Goal: Use online tool/utility: Use online tool/utility

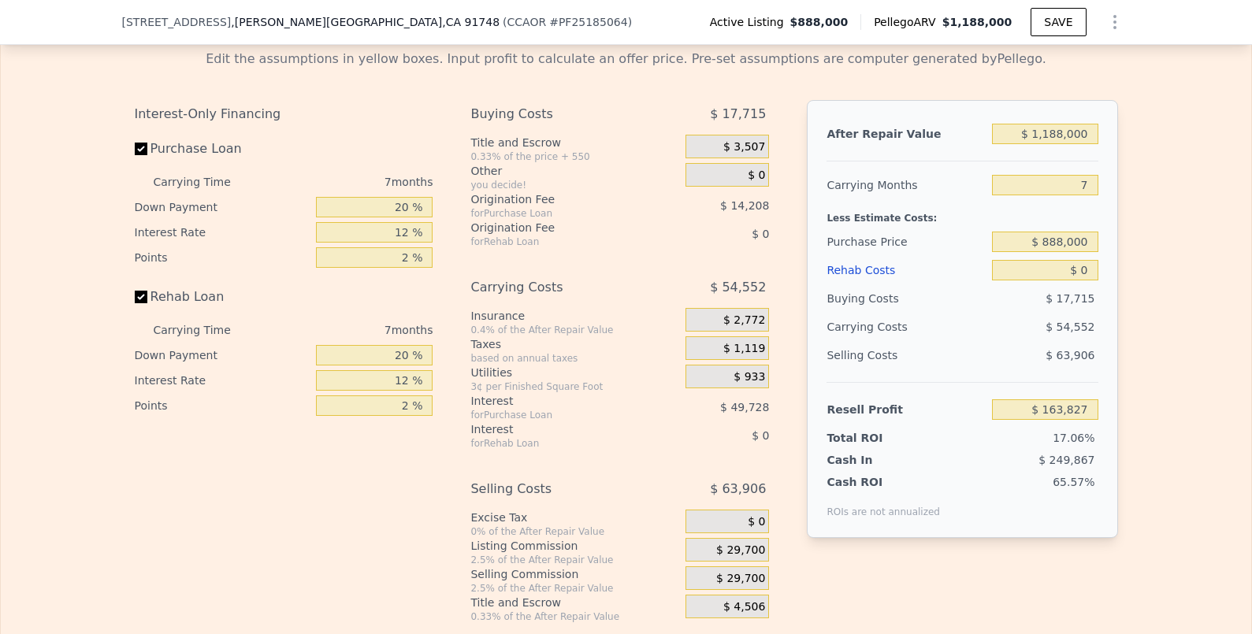
scroll to position [2318, 0]
drag, startPoint x: 1046, startPoint y: 208, endPoint x: 1174, endPoint y: 211, distance: 127.7
click at [1174, 211] on div "Edit the assumptions in yellow boxes. Input profit to calculate an offer price.…" at bounding box center [626, 331] width 1251 height 586
type input "4"
type input "$ 187,207"
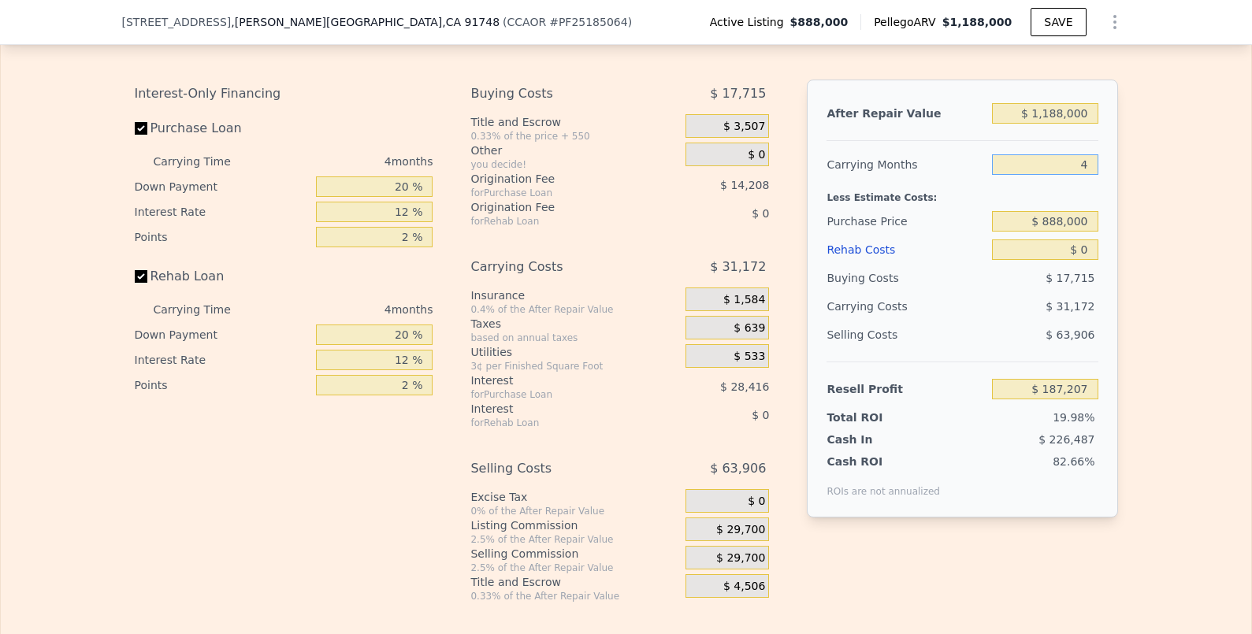
scroll to position [2356, 0]
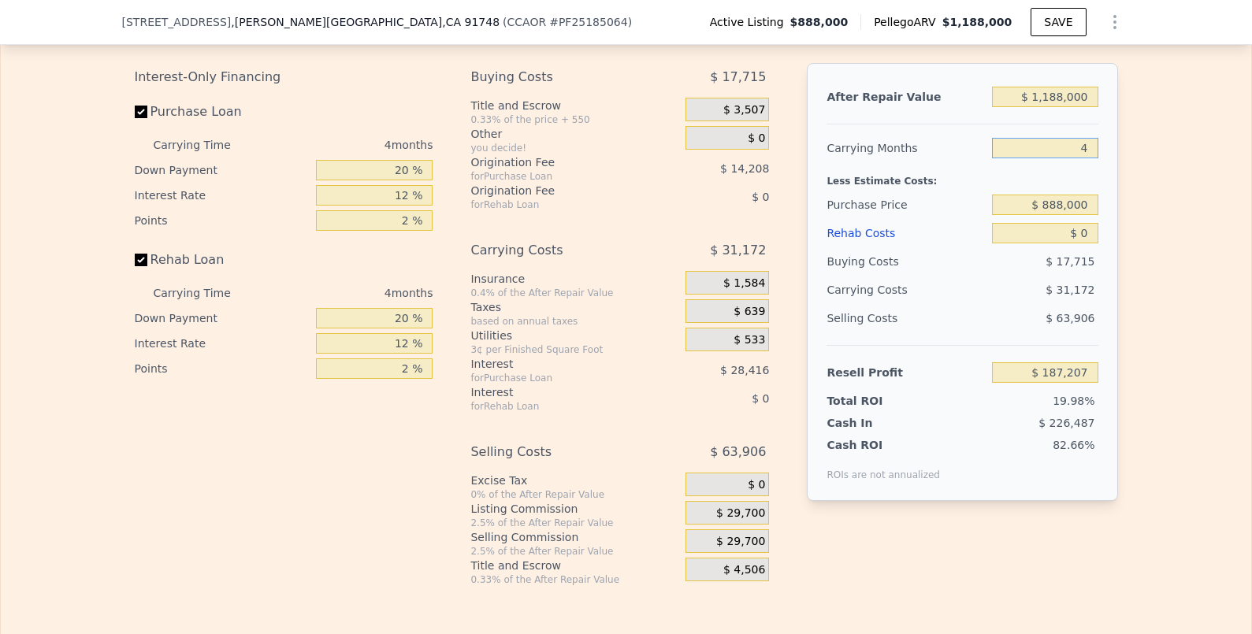
type input "4"
click at [742, 549] on span "$ 29,700" at bounding box center [740, 542] width 49 height 14
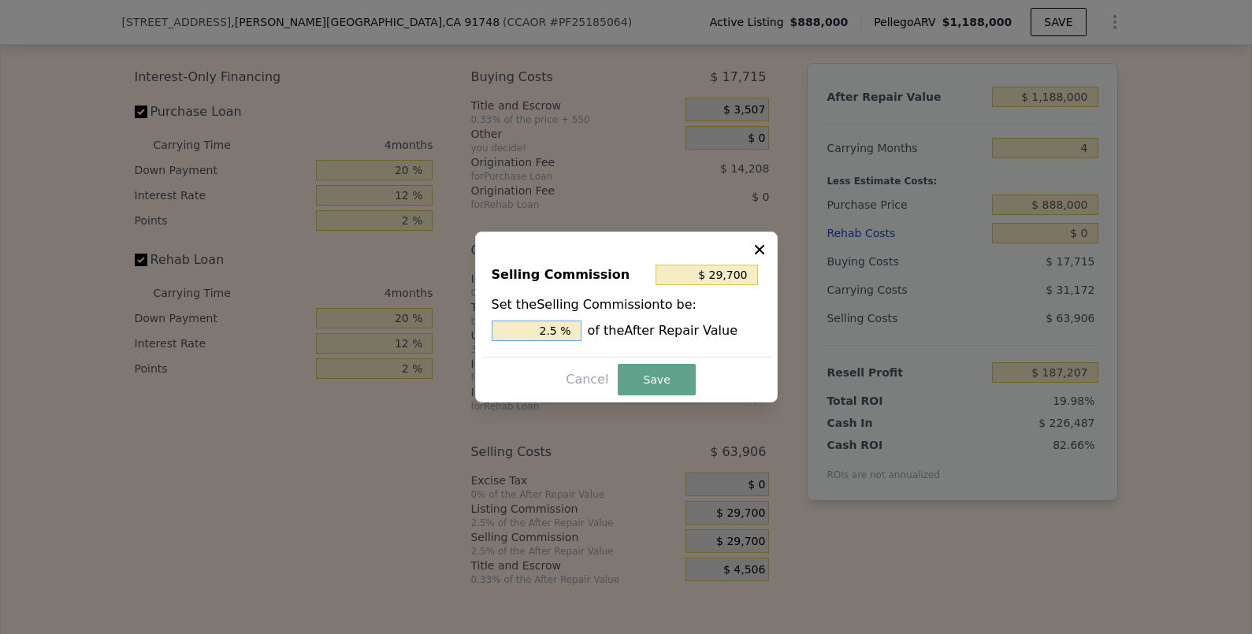
drag, startPoint x: 533, startPoint y: 327, endPoint x: 632, endPoint y: 327, distance: 99.3
click at [632, 327] on div "2.5 % of the After Repair Value" at bounding box center [627, 331] width 270 height 20
type input "$ 0"
type input "0 %"
click at [645, 368] on button "Save" at bounding box center [656, 380] width 77 height 32
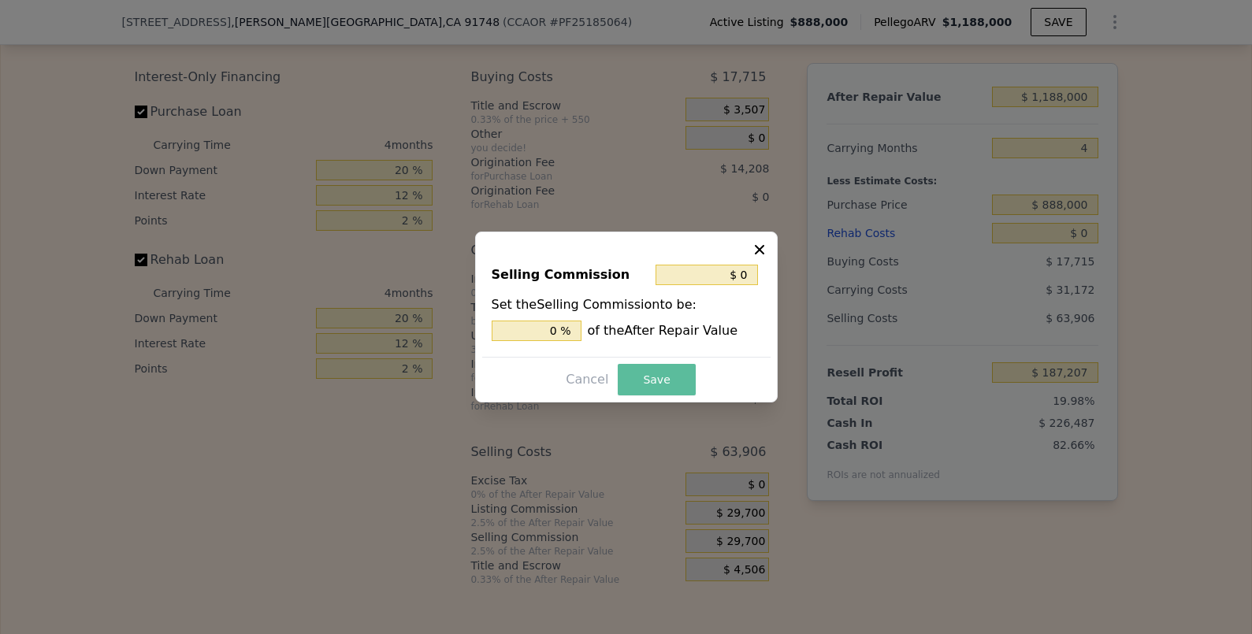
type input "$ 216,907"
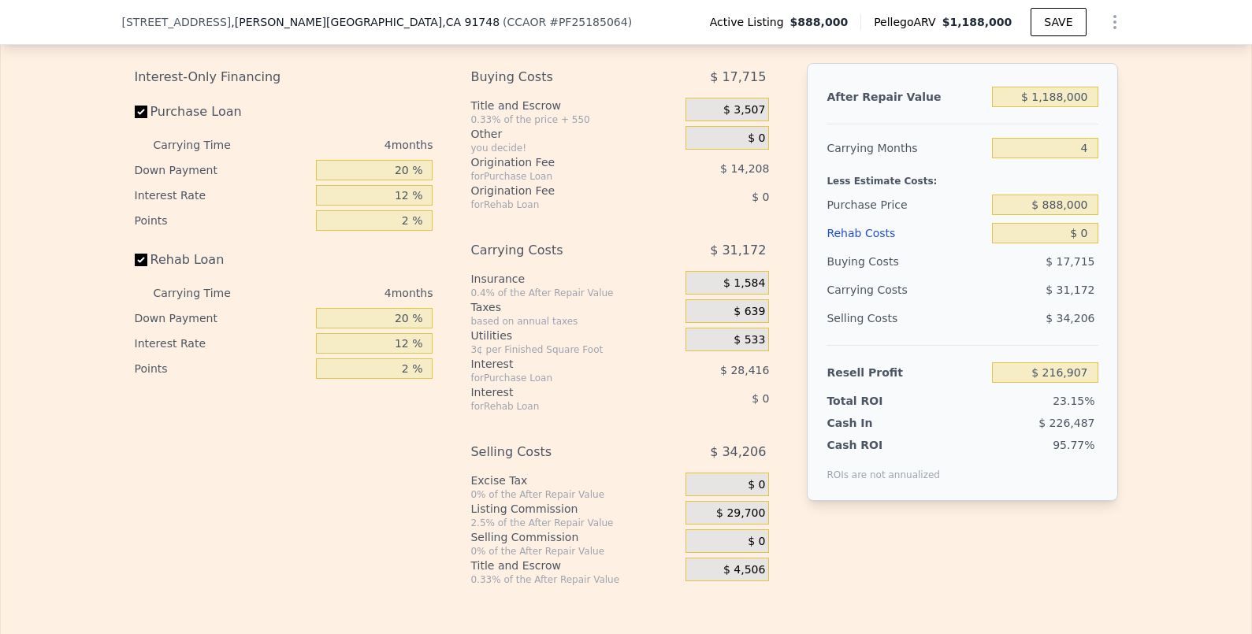
click at [1148, 489] on div "Edit the assumptions in yellow boxes. Input profit to calculate an offer price.…" at bounding box center [626, 293] width 1251 height 586
